Goal: Information Seeking & Learning: Learn about a topic

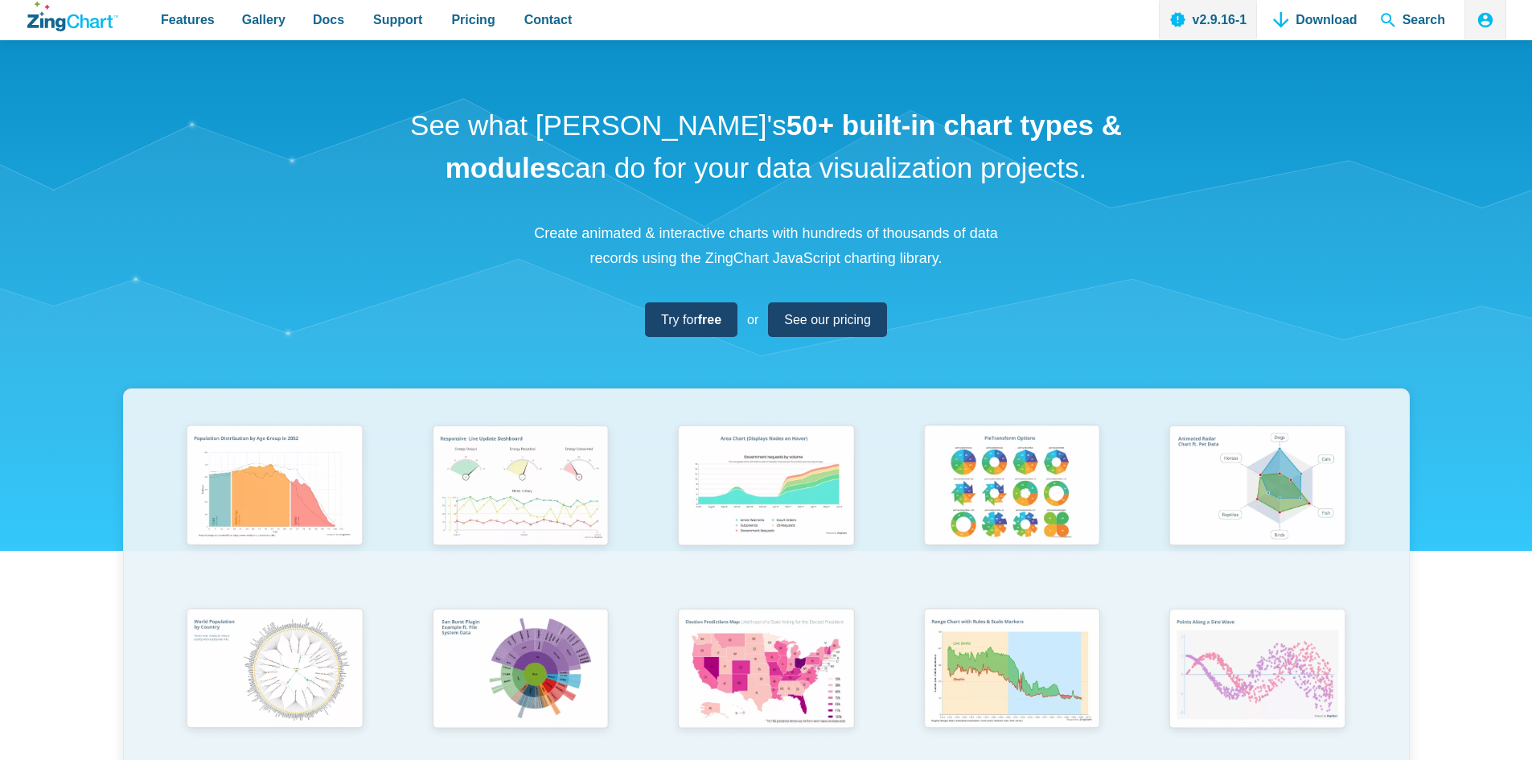
scroll to position [161, 0]
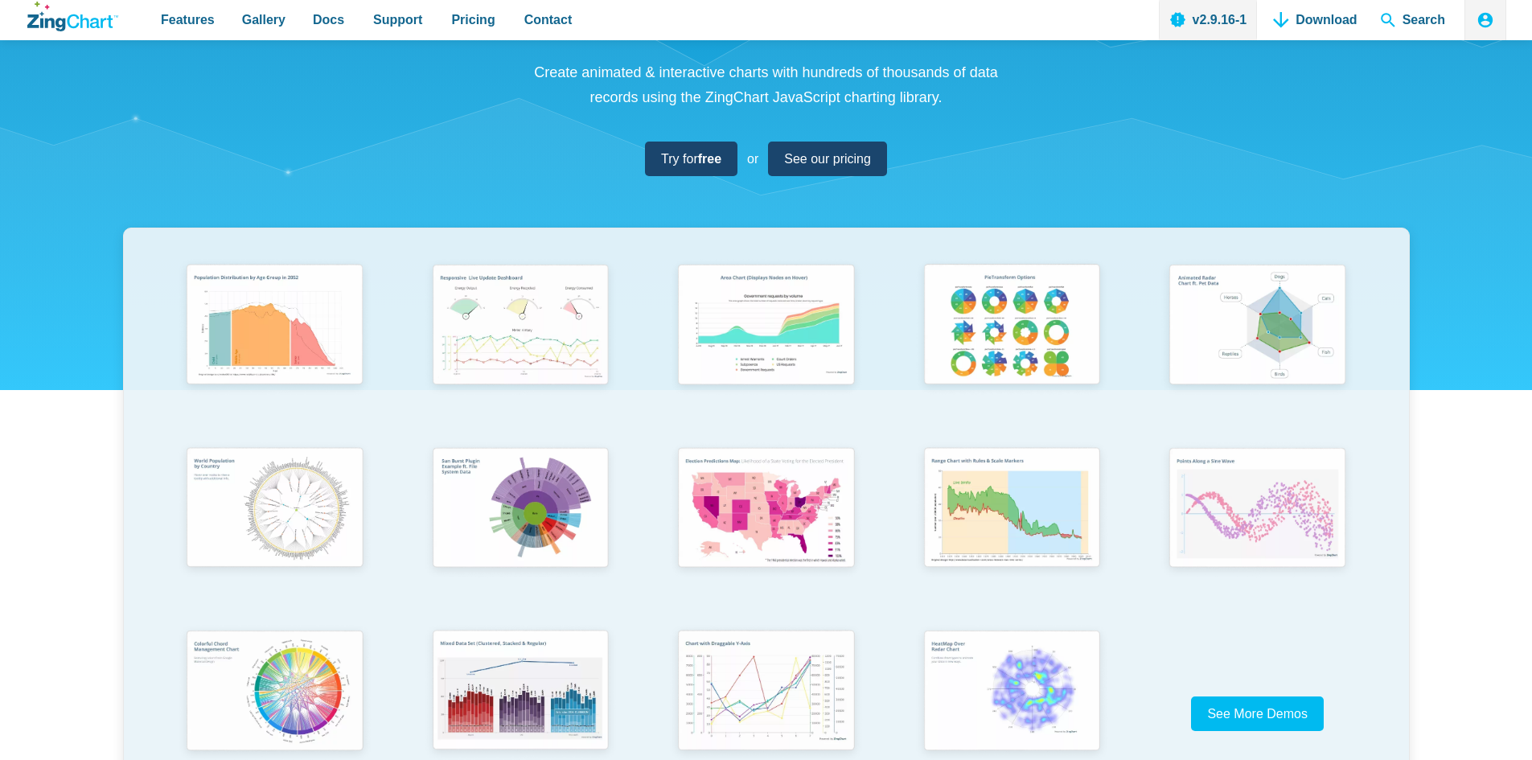
click at [548, 330] on img "App Content" at bounding box center [520, 326] width 196 height 140
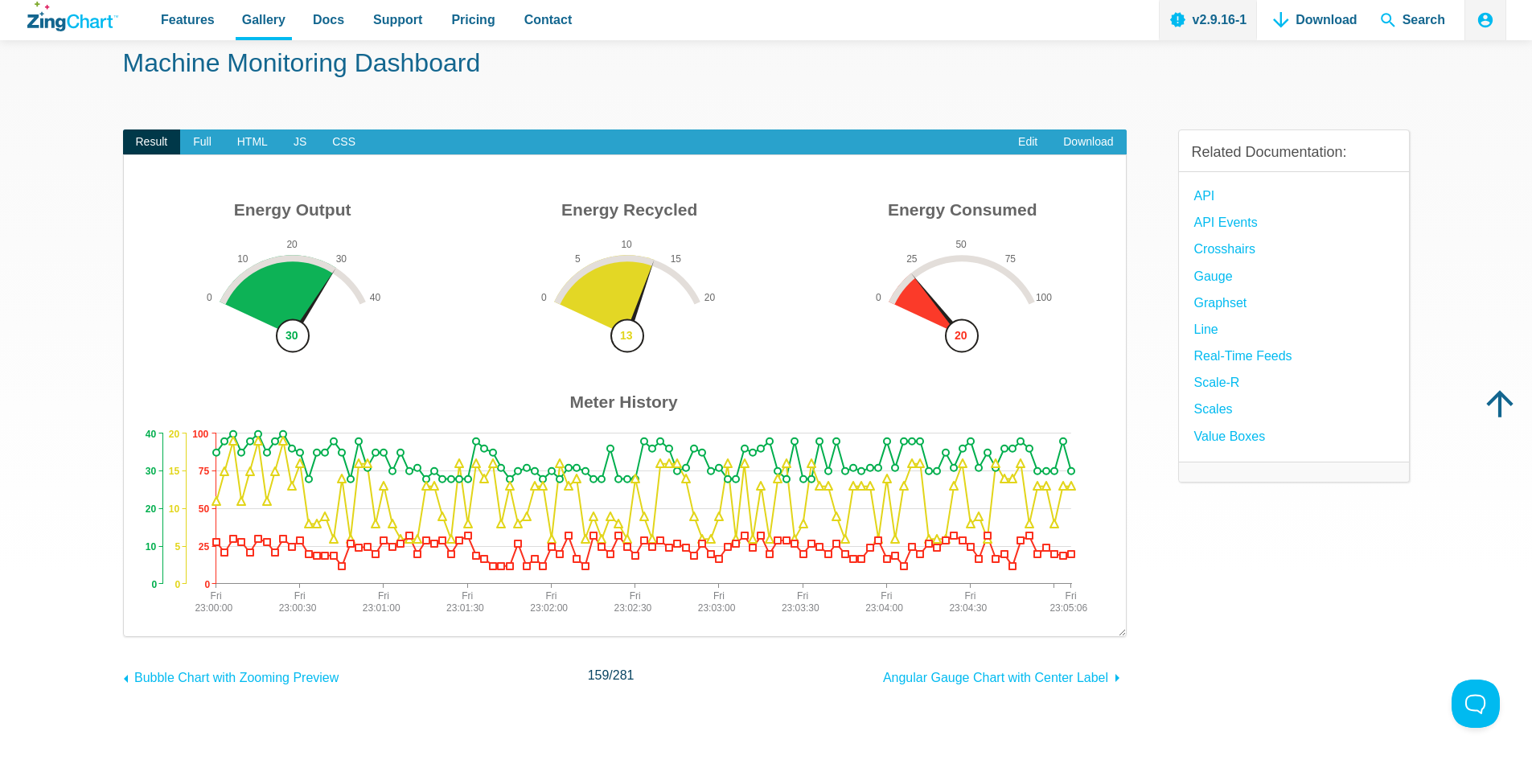
drag, startPoint x: 707, startPoint y: 370, endPoint x: 687, endPoint y: 456, distance: 88.3
click at [706, 370] on img "App Content" at bounding box center [625, 407] width 970 height 426
click at [684, 498] on div "Energy Output 0 10 20 30 40 Energy Recycled 0 5 10 15 20 Energy Consumed 0 25 5…" at bounding box center [625, 407] width 970 height 426
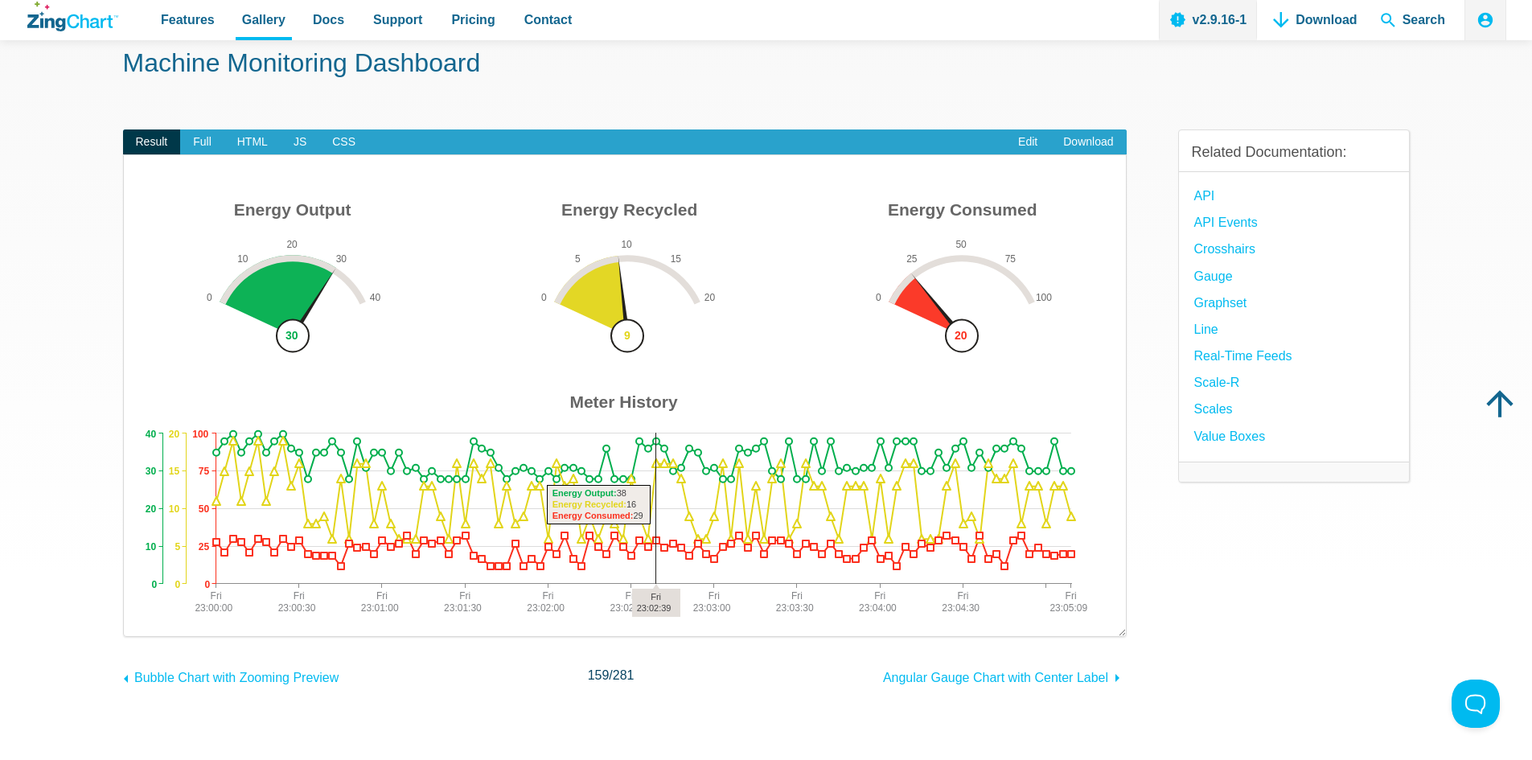
click at [140, 620] on area "App Content" at bounding box center [140, 620] width 0 height 0
